Goal: Task Accomplishment & Management: Use online tool/utility

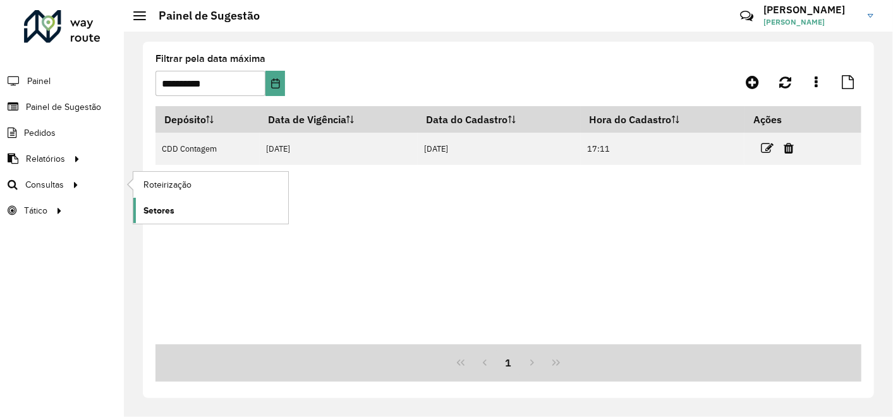
click at [166, 211] on span "Setores" at bounding box center [159, 210] width 31 height 13
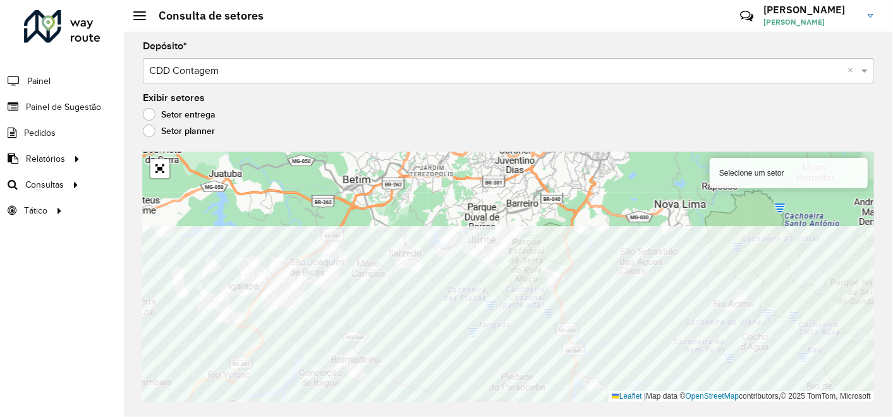
click at [659, 392] on div "Selecione um setor Leaflet | Map data © OpenStreetMap contributors,© 2025 TomTo…" at bounding box center [508, 277] width 731 height 250
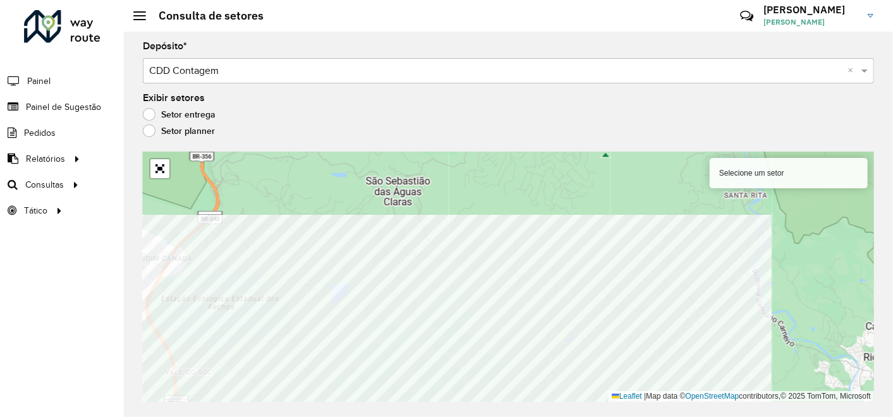
click at [422, 413] on div "Depósito * Selecione um depósito × CDD Contagem × Exibir setores Setor entrega …" at bounding box center [508, 225] width 769 height 386
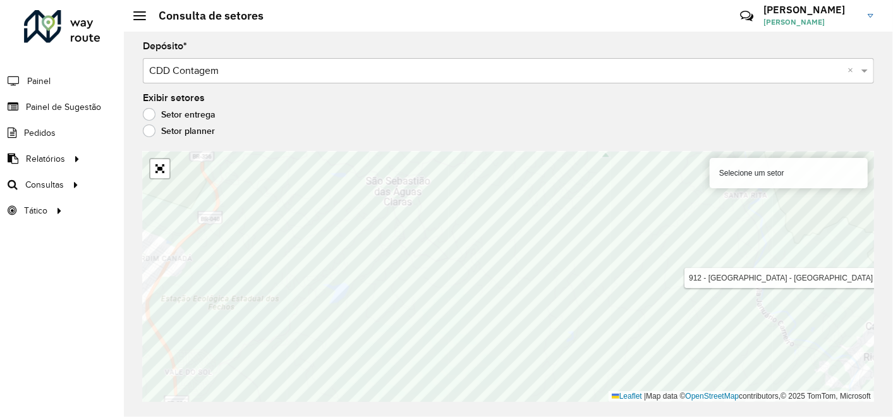
click at [733, 171] on div "Selecione um setor" at bounding box center [789, 173] width 158 height 30
click at [480, 99] on div "Exibir setores Setor entrega Setor planner" at bounding box center [508, 118] width 731 height 48
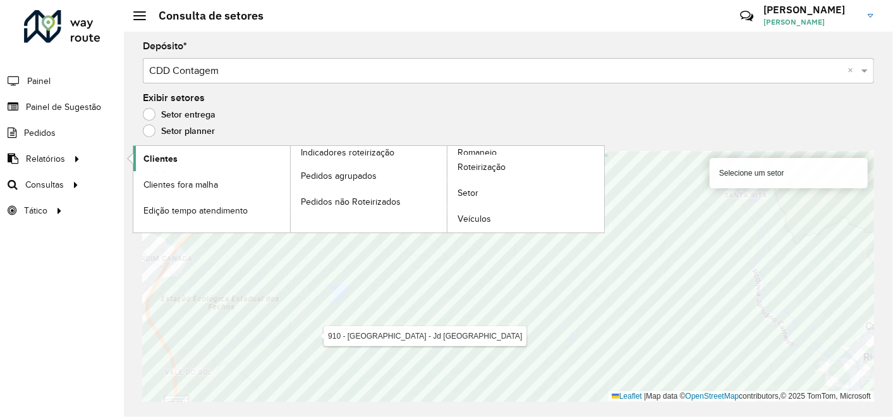
click at [163, 157] on span "Clientes" at bounding box center [161, 158] width 34 height 13
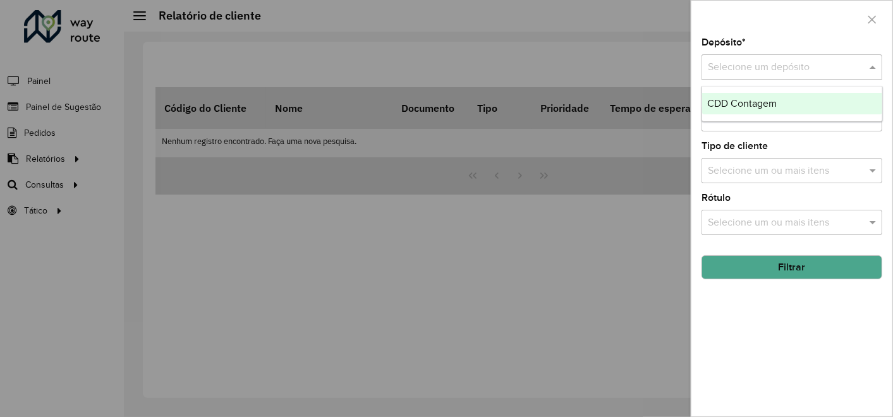
click at [791, 70] on input "text" at bounding box center [779, 67] width 143 height 15
click at [605, 60] on div at bounding box center [446, 208] width 893 height 417
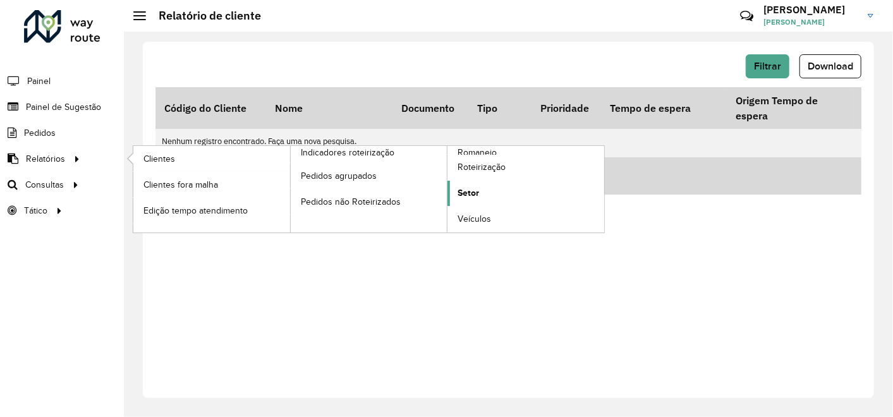
click at [474, 190] on span "Setor" at bounding box center [468, 192] width 21 height 13
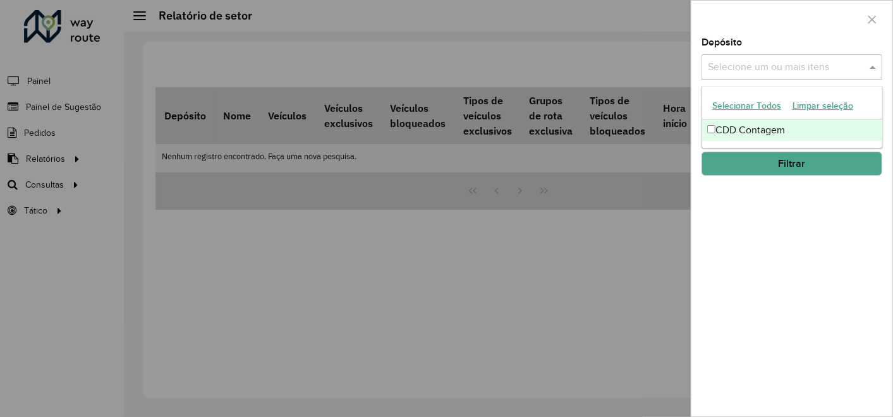
click at [749, 60] on input "text" at bounding box center [786, 67] width 162 height 15
click at [720, 122] on div "CDD Contagem" at bounding box center [792, 129] width 180 height 21
click at [722, 155] on button "Filtrar" at bounding box center [792, 164] width 181 height 24
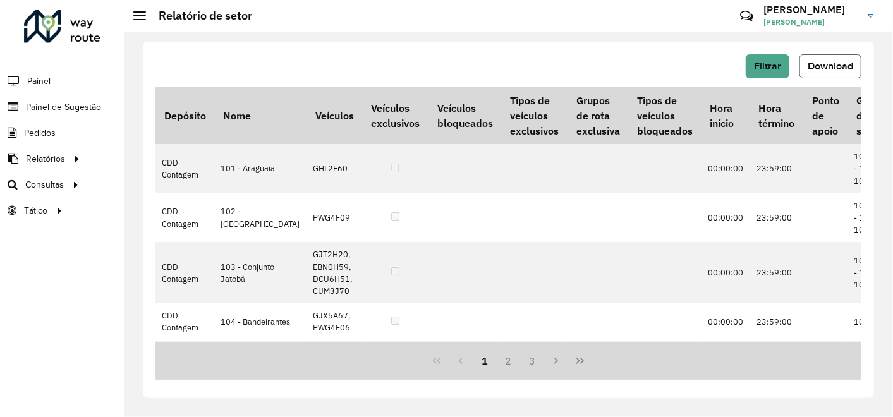
click at [828, 70] on span "Download" at bounding box center [831, 66] width 46 height 11
